Goal: Check status: Check status

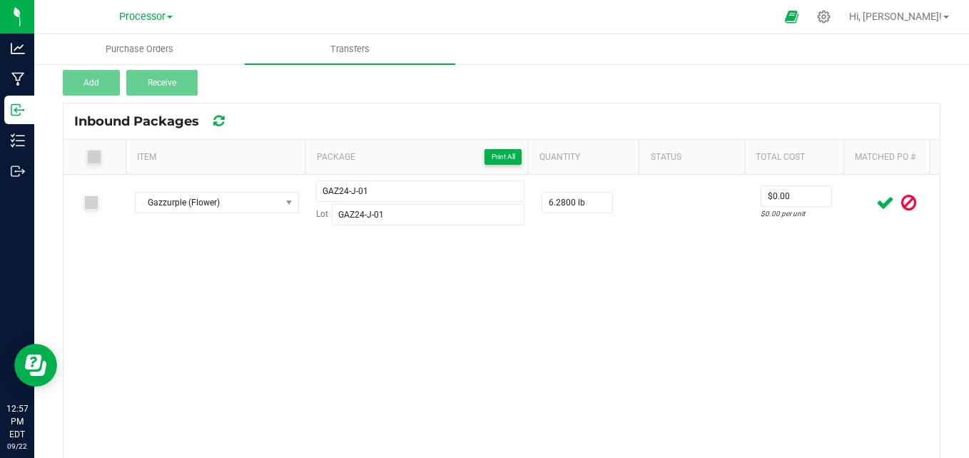
scroll to position [143, 0]
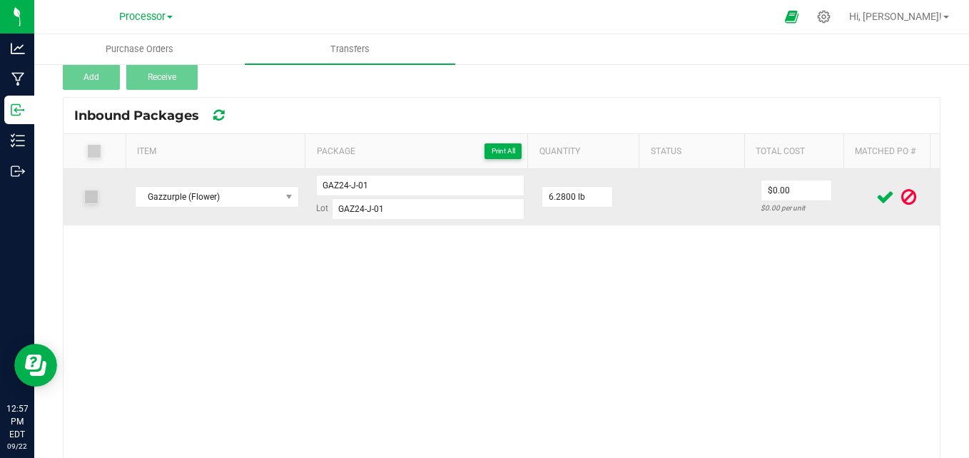
click at [877, 198] on icon at bounding box center [886, 197] width 18 height 18
drag, startPoint x: 385, startPoint y: 208, endPoint x: 325, endPoint y: 208, distance: 60.7
click at [325, 208] on div "Lot GAZ24-J-01" at bounding box center [420, 208] width 208 height 21
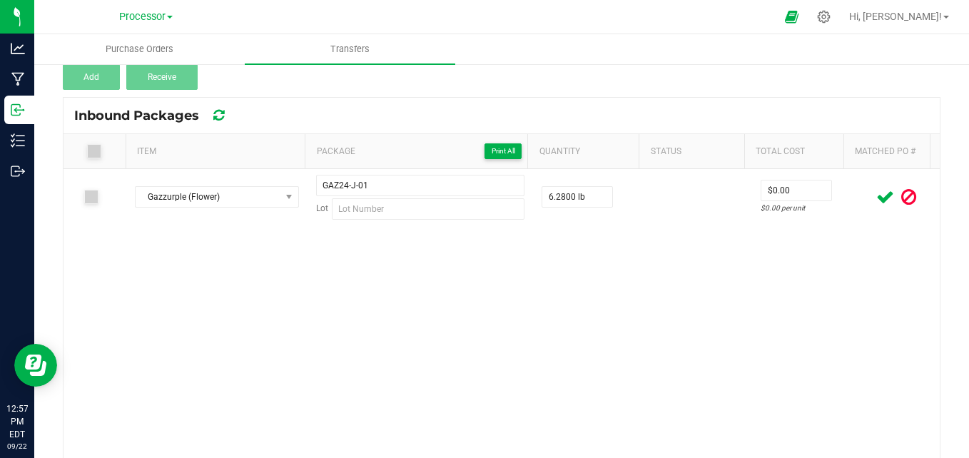
click at [460, 343] on div "Gazzurple (Flower) GAZ24-J-01 Lot 6.2800 lb $0.00 $0.00 per unit" at bounding box center [502, 315] width 877 height 293
click at [877, 191] on icon at bounding box center [886, 197] width 18 height 18
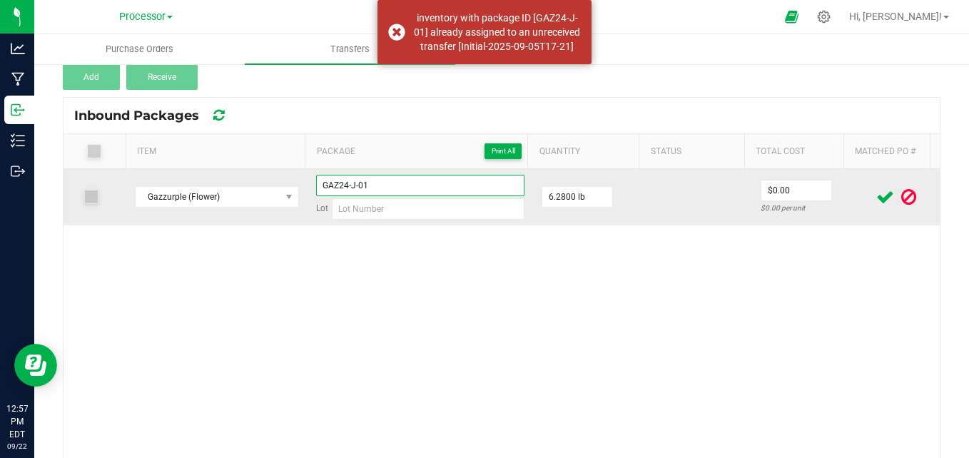
drag, startPoint x: 367, startPoint y: 186, endPoint x: 298, endPoint y: 178, distance: 69.6
click at [298, 178] on tr "Gazzurple (Flower) GAZ24-J-01 Lot 6.2800 lb $0.00 $0.00 per unit" at bounding box center [502, 197] width 877 height 56
click at [363, 218] on input at bounding box center [428, 208] width 193 height 21
paste input "GAZ24-J-01"
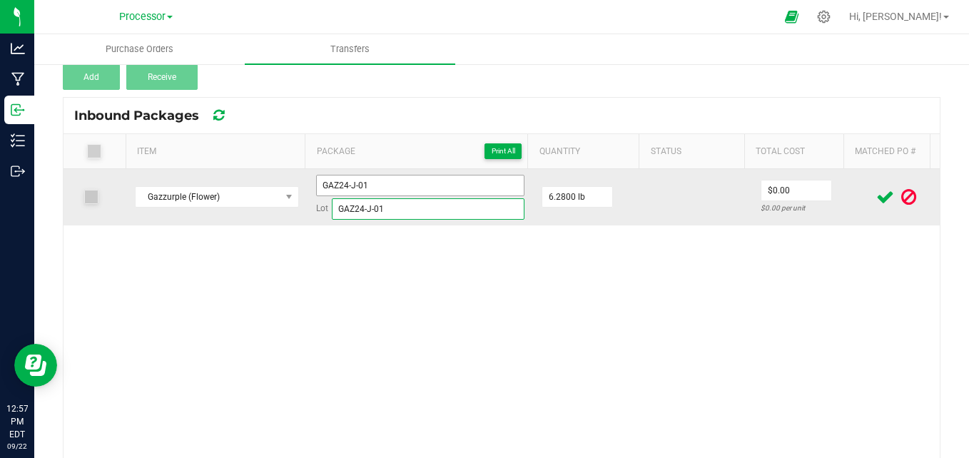
type input "GAZ24-J-01"
drag, startPoint x: 388, startPoint y: 188, endPoint x: 278, endPoint y: 171, distance: 112.0
click at [278, 171] on tr "Gazzurple (Flower) GAZ24-J-01 Lot GAZ24-J-01 6.2800 lb $0.00 $0.00 per unit" at bounding box center [502, 197] width 877 height 56
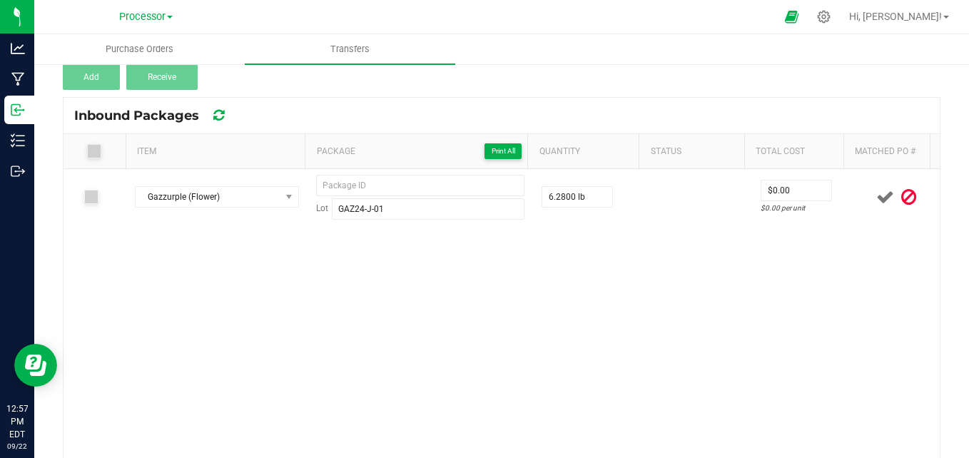
click at [877, 198] on icon at bounding box center [886, 197] width 18 height 18
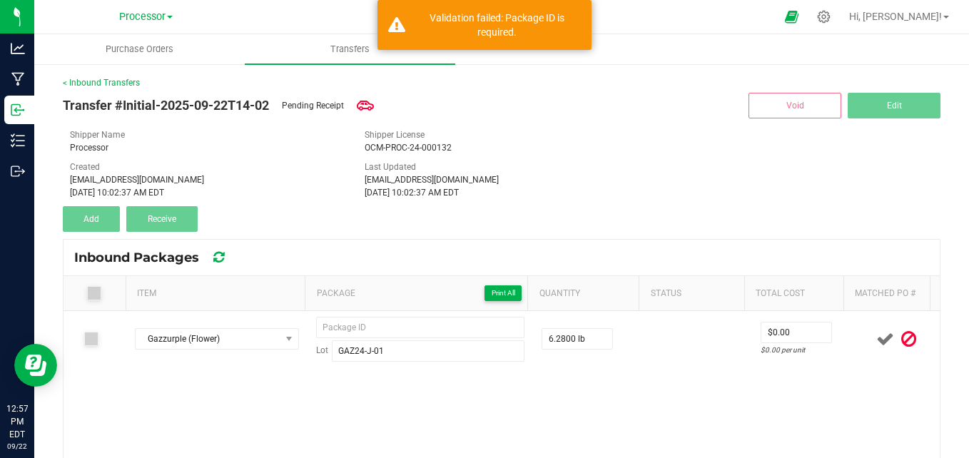
scroll to position [0, 0]
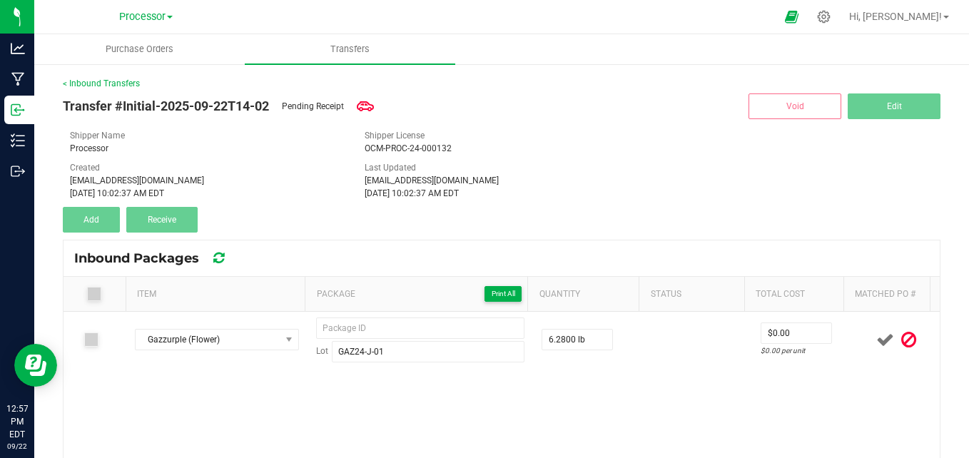
click at [89, 340] on icon at bounding box center [90, 340] width 9 height 0
click at [104, 80] on link "< Inbound Transfers" at bounding box center [101, 84] width 77 height 10
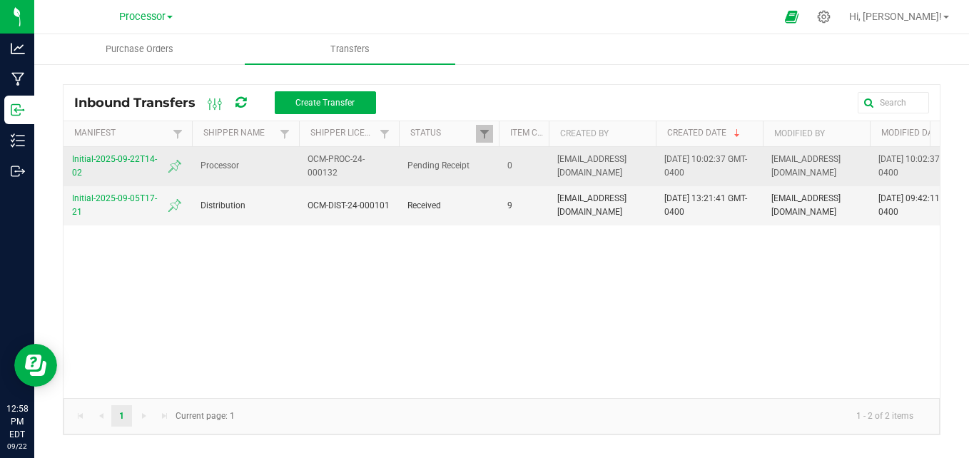
click at [100, 161] on span "Initial-2025-09-22T14-02" at bounding box center [127, 166] width 111 height 27
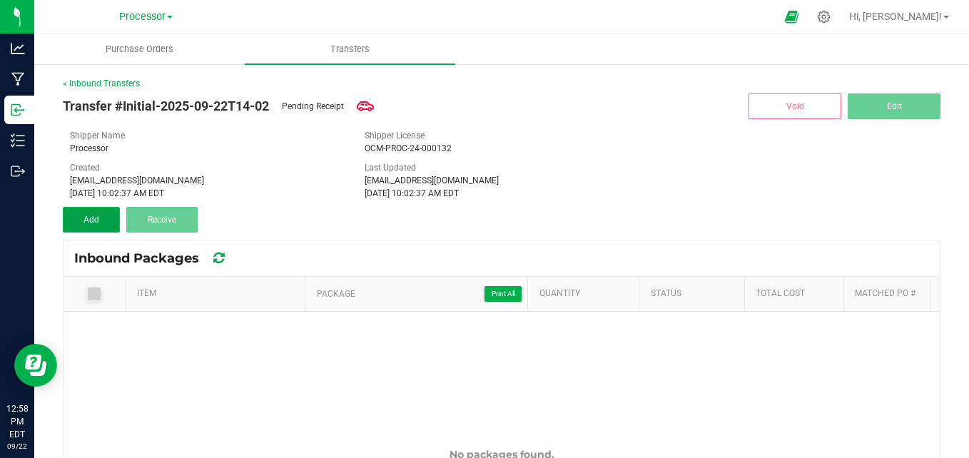
click at [101, 224] on button "Add" at bounding box center [91, 220] width 57 height 26
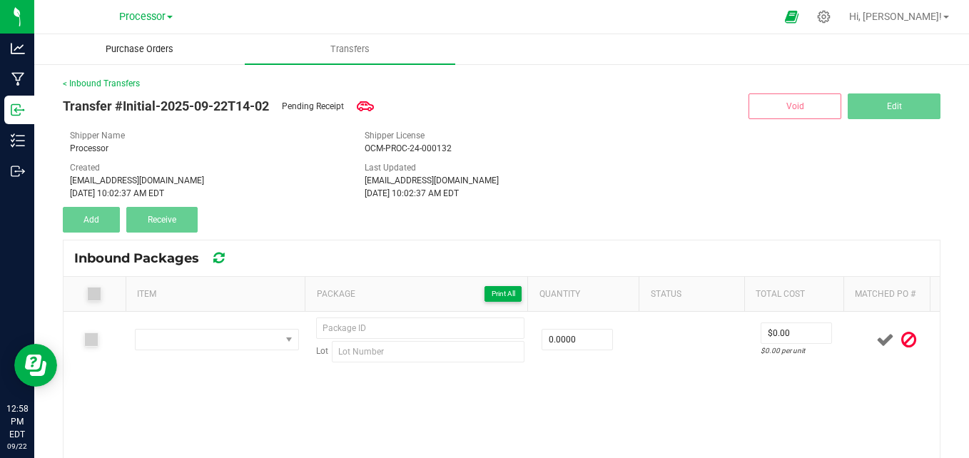
click at [136, 52] on span "Purchase Orders" at bounding box center [139, 49] width 106 height 13
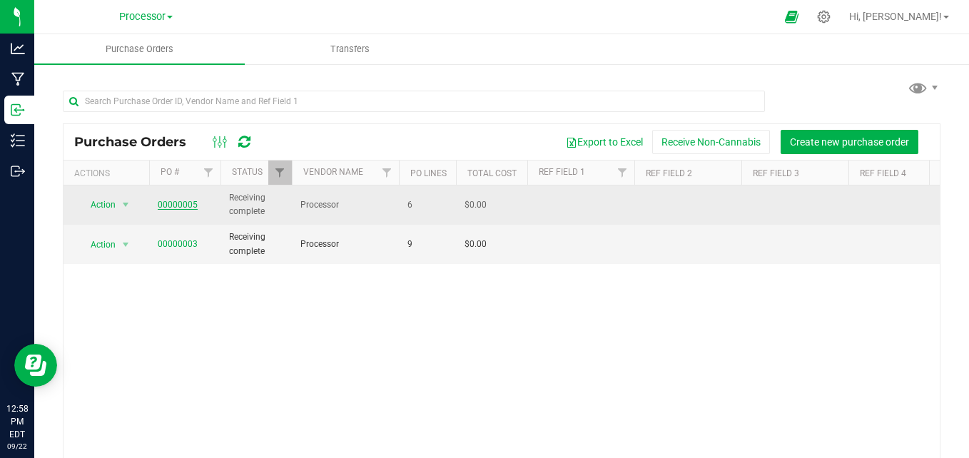
click at [167, 206] on link "00000005" at bounding box center [178, 205] width 40 height 10
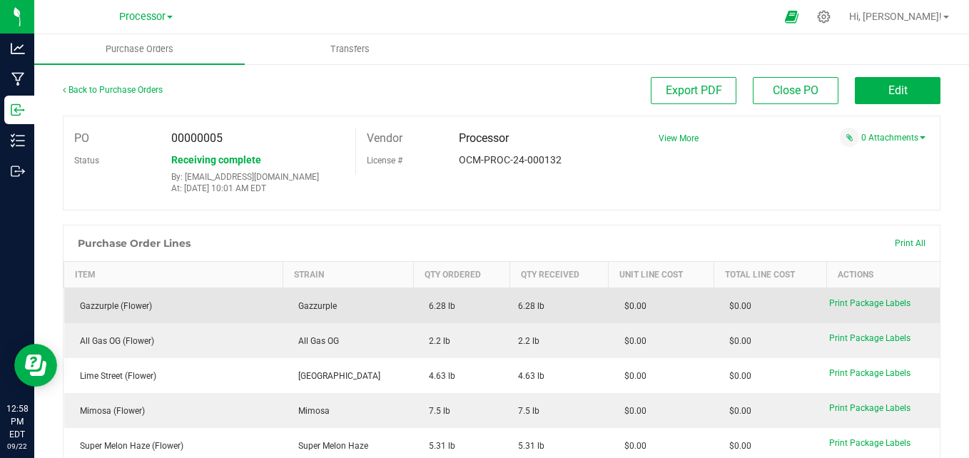
click at [127, 305] on div "Gazzurple (Flower)" at bounding box center [174, 306] width 202 height 13
click at [413, 308] on td "6.28 lb" at bounding box center [461, 306] width 96 height 36
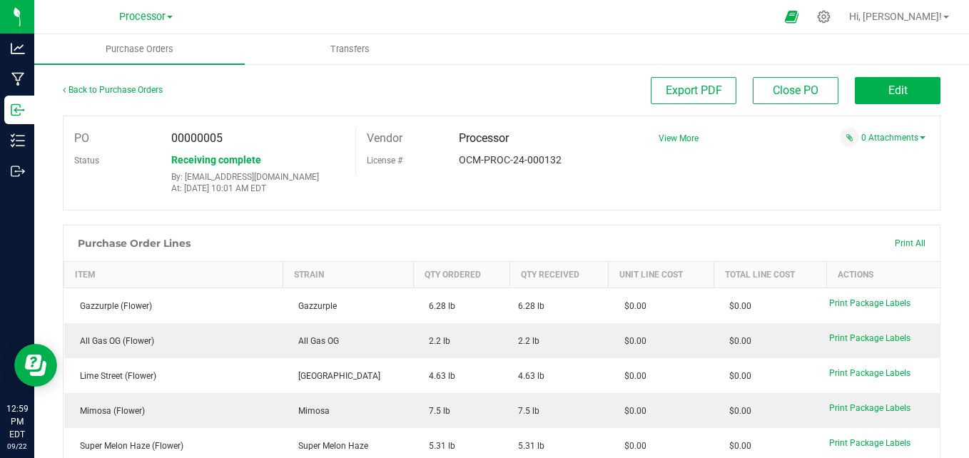
click at [150, 81] on div "Back to Purchase Orders" at bounding box center [173, 90] width 220 height 26
click at [156, 89] on link "Back to Purchase Orders" at bounding box center [113, 90] width 100 height 10
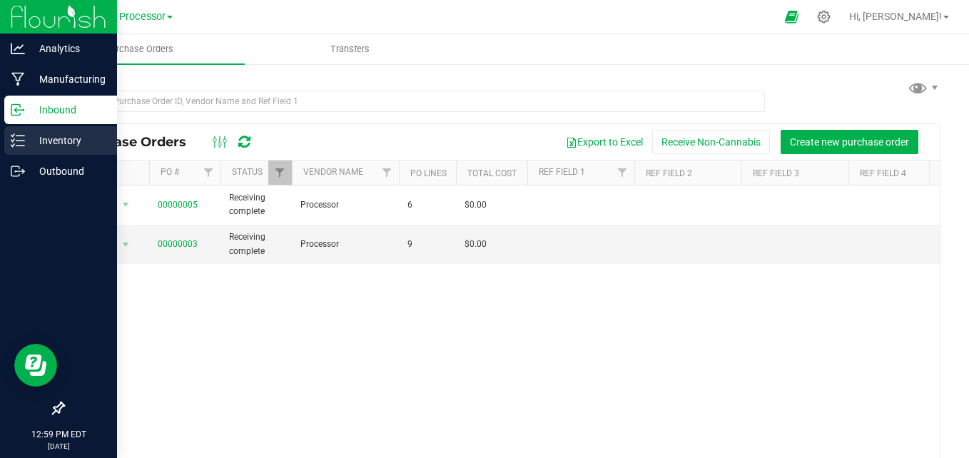
click at [65, 142] on p "Inventory" at bounding box center [68, 140] width 86 height 17
